Goal: Find specific page/section: Find specific page/section

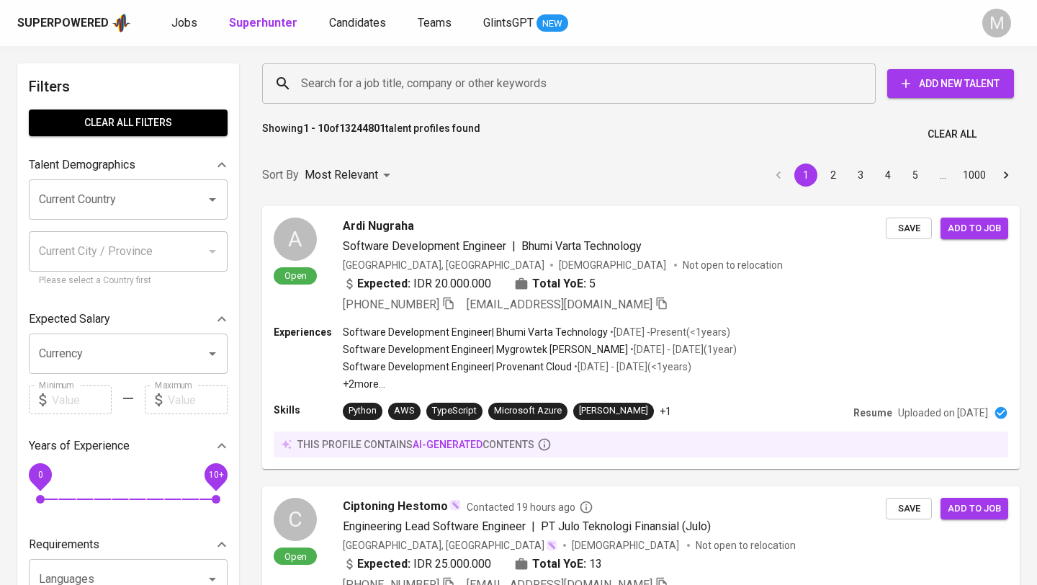
click at [88, 21] on div "Superpowered" at bounding box center [62, 23] width 91 height 17
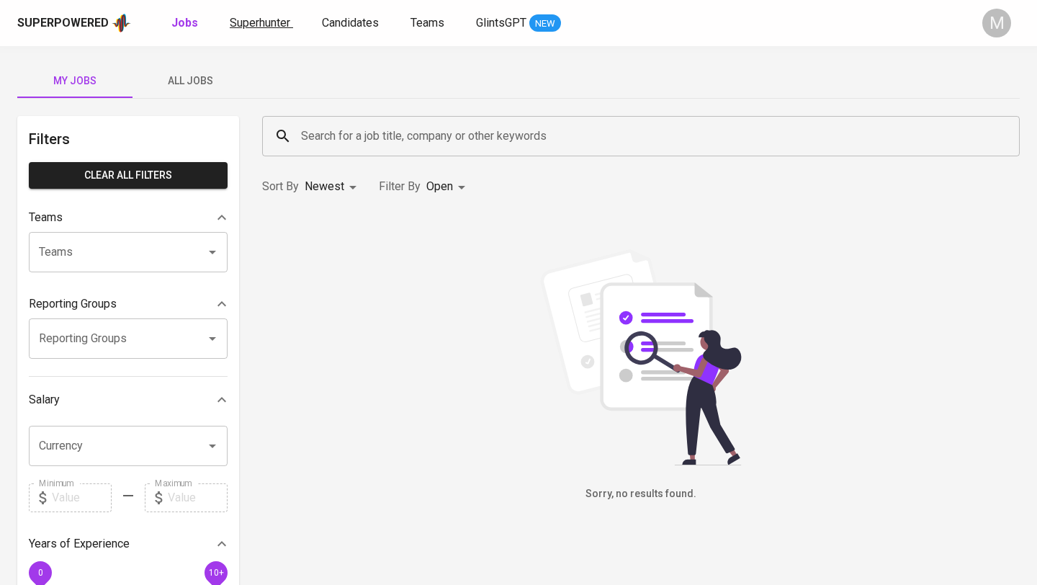
click at [267, 23] on span "Superhunter" at bounding box center [260, 23] width 60 height 14
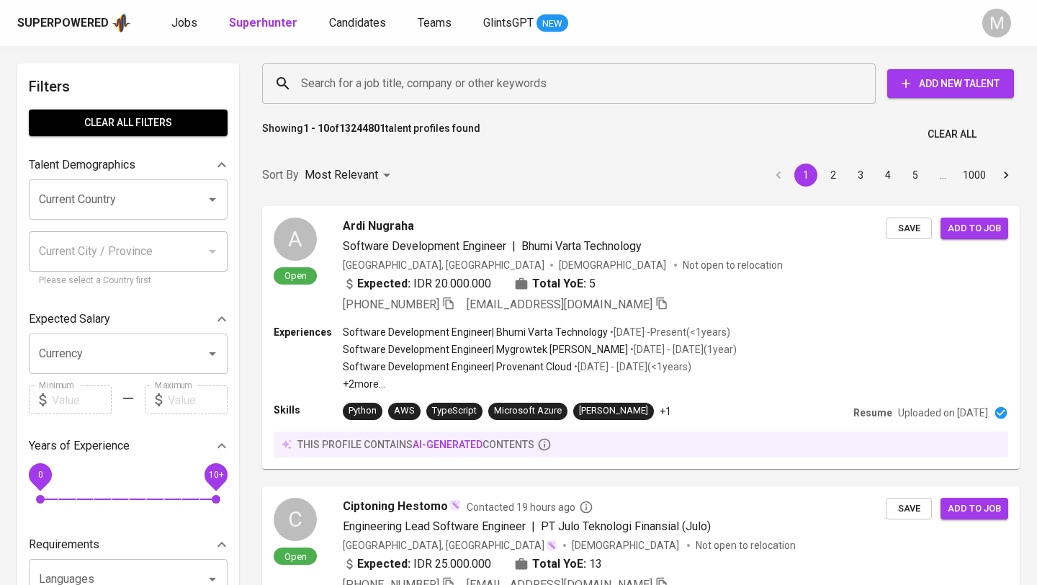
click at [403, 82] on input "Search for a job title, company or other keywords" at bounding box center [572, 83] width 550 height 27
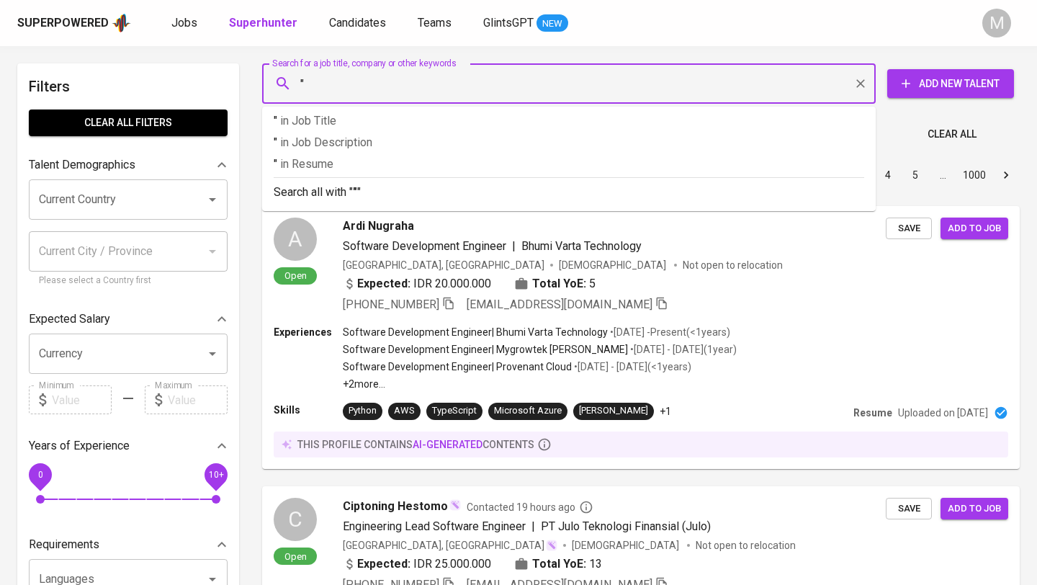
paste input "[EMAIL_ADDRESS][DOMAIN_NAME]"
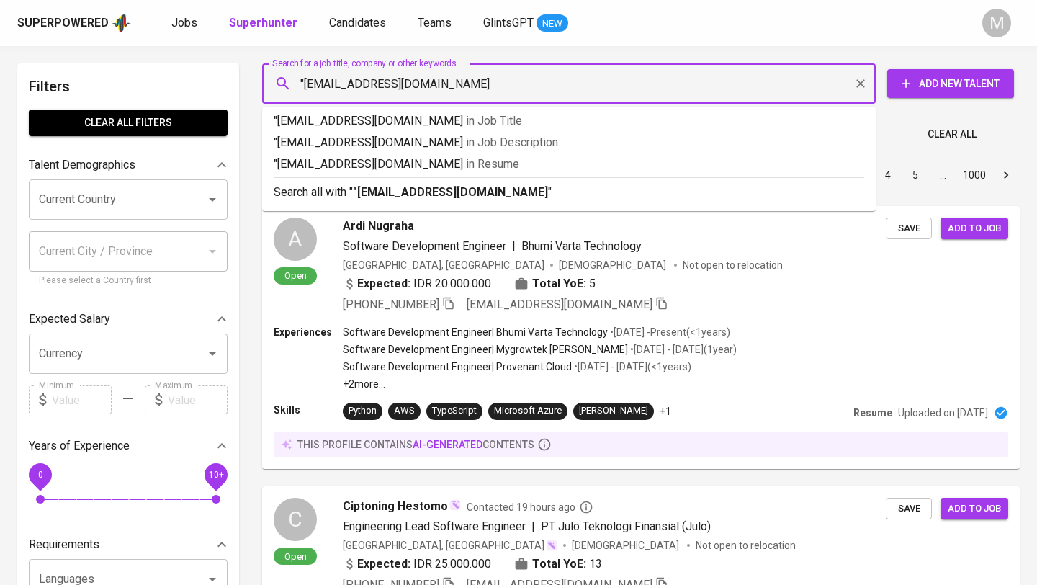
type input ""[EMAIL_ADDRESS][DOMAIN_NAME]""
